Goal: Task Accomplishment & Management: Manage account settings

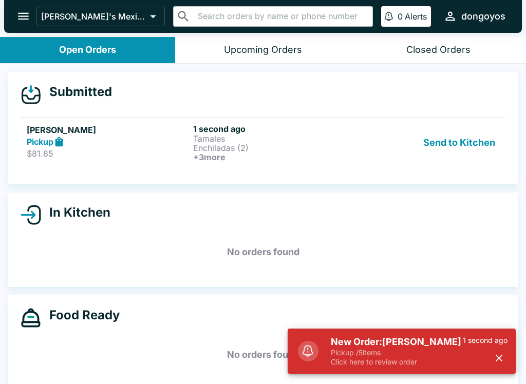
click at [502, 359] on icon "button" at bounding box center [499, 358] width 12 height 12
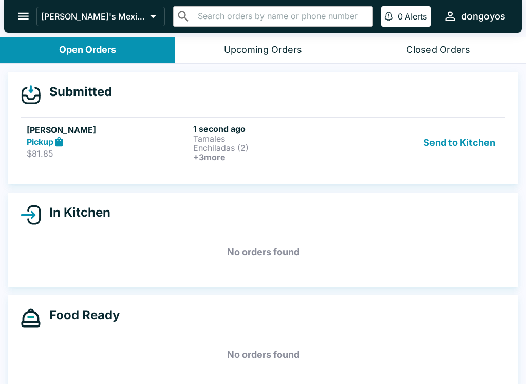
click at [143, 125] on h5 "[PERSON_NAME]" at bounding box center [108, 130] width 162 height 12
click at [287, 153] on h6 "+ 3 more" at bounding box center [274, 157] width 162 height 9
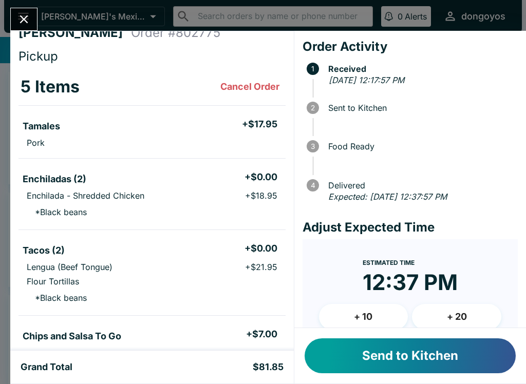
scroll to position [15, 0]
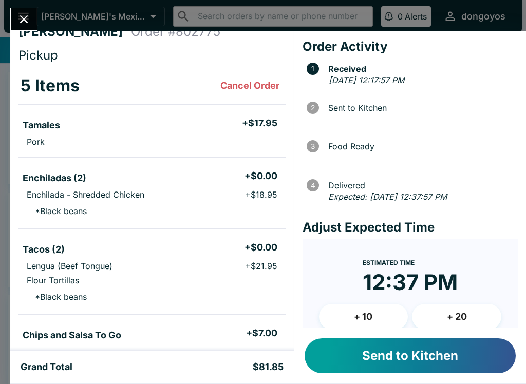
click at [411, 361] on button "Send to Kitchen" at bounding box center [410, 356] width 211 height 35
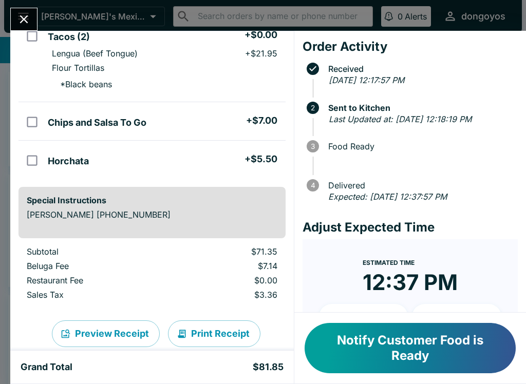
scroll to position [229, 0]
click at [384, 354] on button "Notify Customer Food is Ready" at bounding box center [410, 348] width 211 height 50
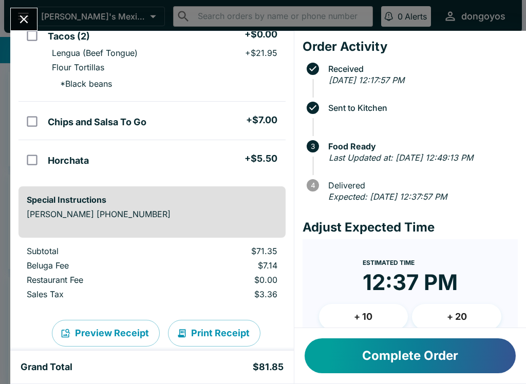
click at [5, 15] on div "[PERSON_NAME] Order # 802775 Pickup 5 Items Tamales + $17.95 Pork Enchiladas (2…" at bounding box center [263, 192] width 526 height 384
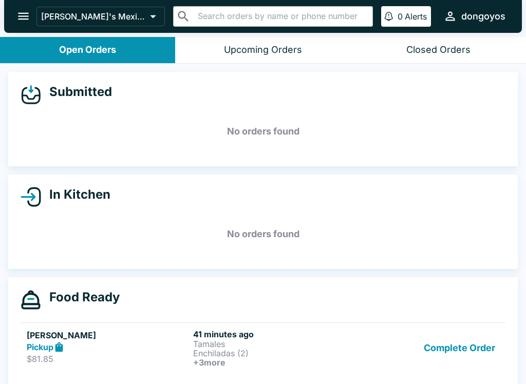
click at [23, 16] on icon "open drawer" at bounding box center [23, 16] width 11 height 7
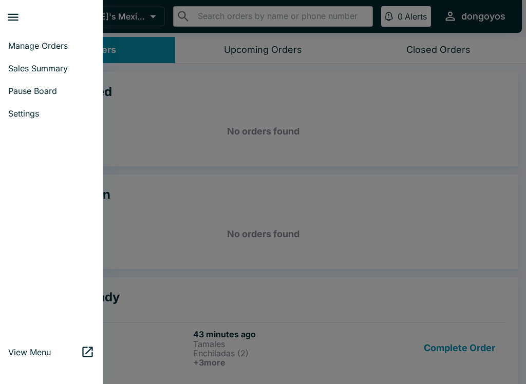
click at [176, 308] on div at bounding box center [263, 192] width 526 height 384
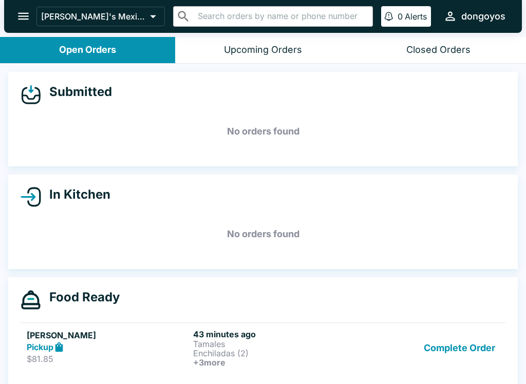
click at [256, 124] on h5 "No orders found" at bounding box center [263, 131] width 485 height 37
click at [335, 127] on h5 "No orders found" at bounding box center [263, 131] width 485 height 37
click at [485, 357] on button "Complete Order" at bounding box center [460, 348] width 80 height 38
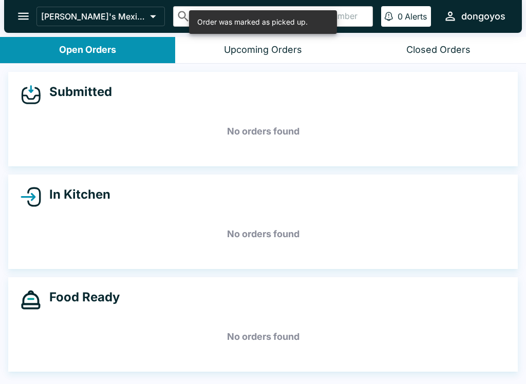
click at [335, 122] on h5 "No orders found" at bounding box center [263, 131] width 485 height 37
click at [361, 134] on h5 "No orders found" at bounding box center [263, 131] width 485 height 37
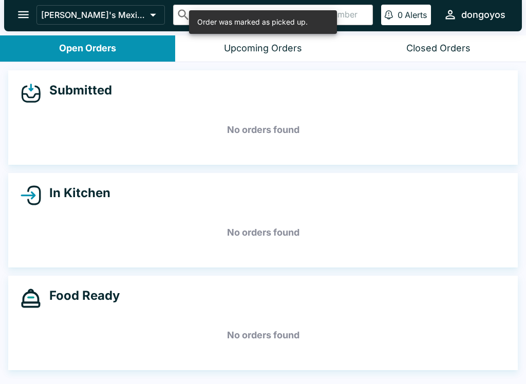
click at [363, 118] on h5 "No orders found" at bounding box center [263, 129] width 485 height 37
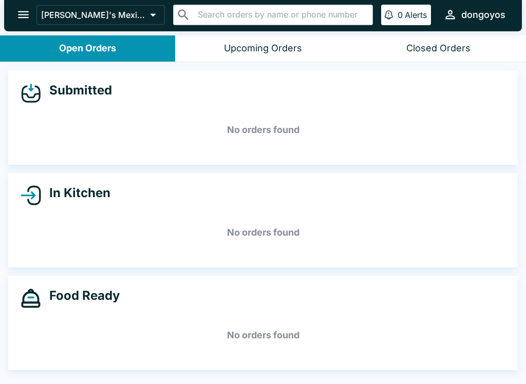
scroll to position [0, 0]
